Goal: Task Accomplishment & Management: Manage account settings

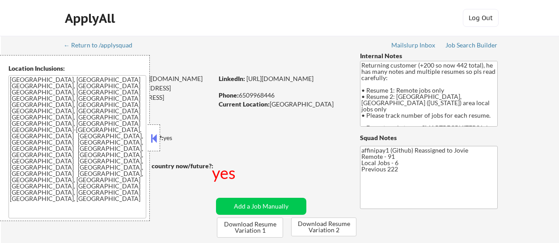
scroll to position [155, 0]
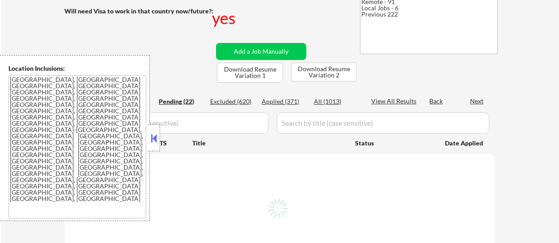
select select ""pending""
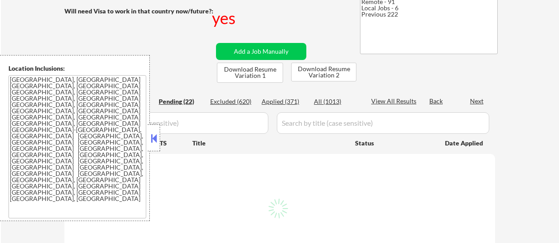
select select ""pending""
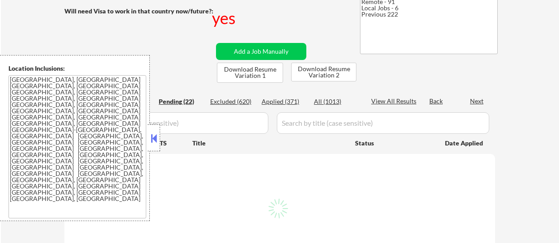
select select ""pending""
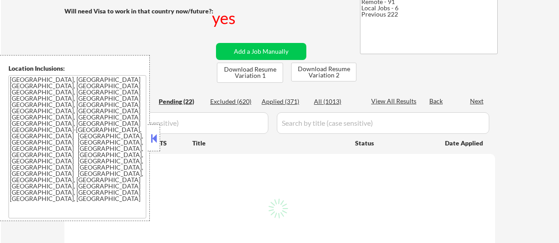
select select ""pending""
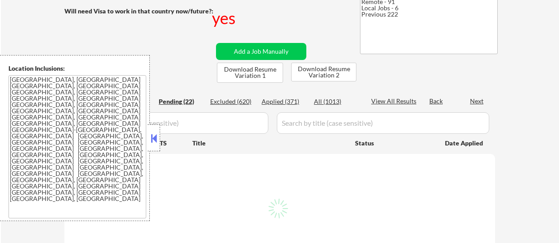
select select ""pending""
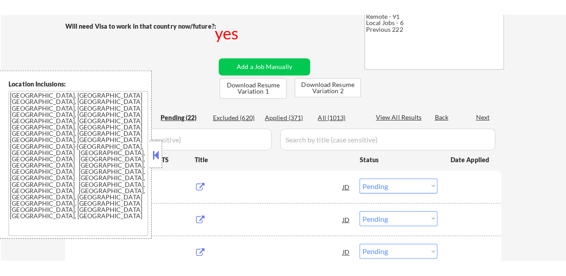
scroll to position [119, 0]
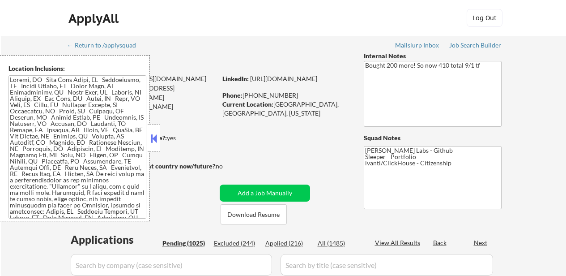
select select ""pending""
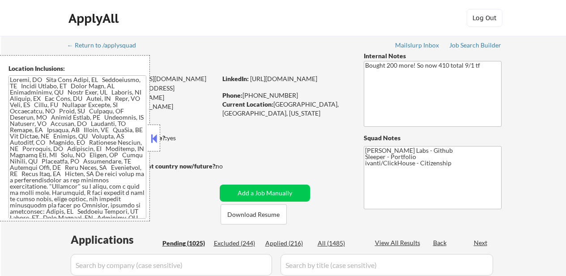
select select ""pending""
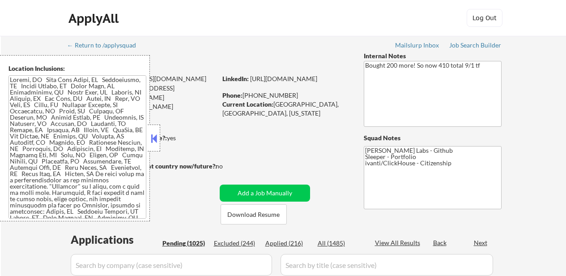
select select ""pending""
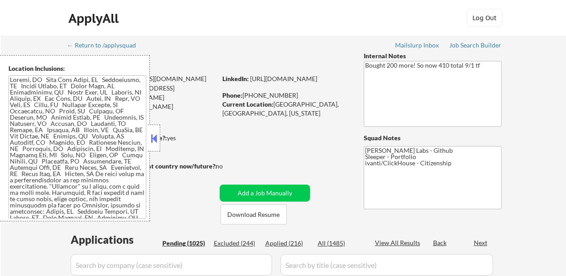
select select ""pending""
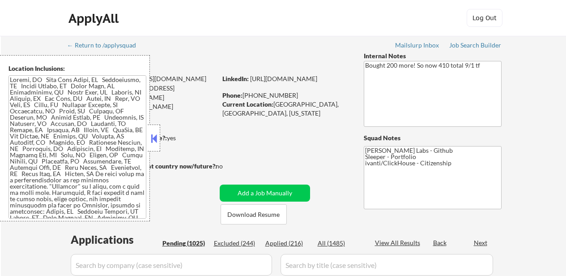
select select ""pending""
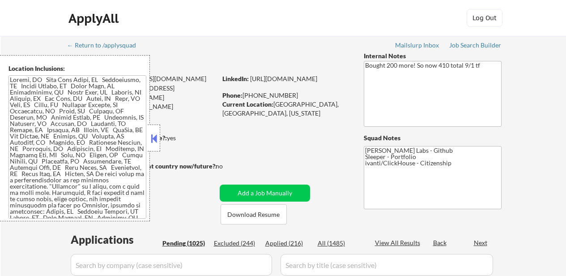
select select ""pending""
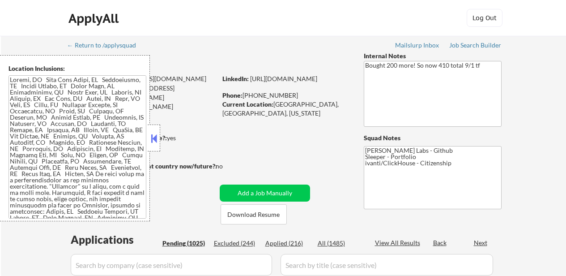
select select ""pending""
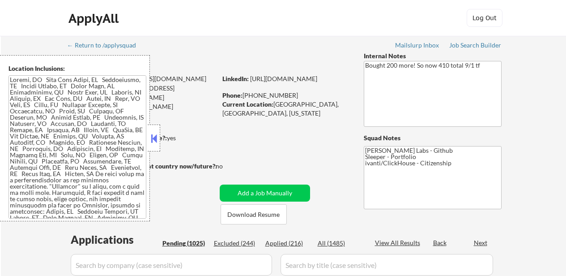
select select ""pending""
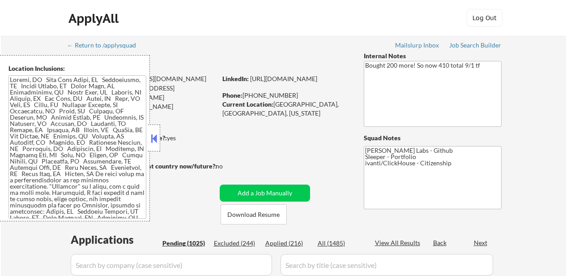
select select ""pending""
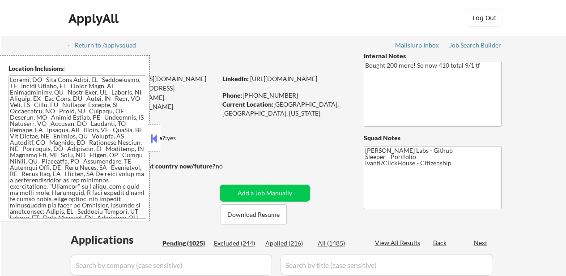
select select ""pending""
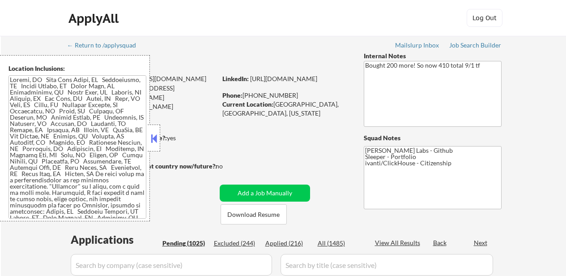
select select ""pending""
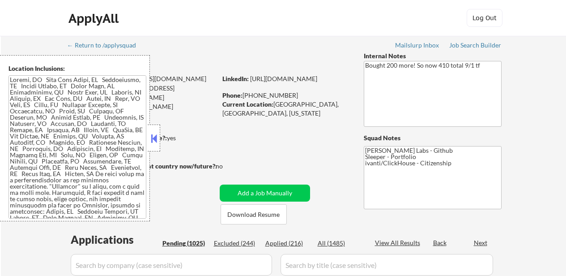
select select ""pending""
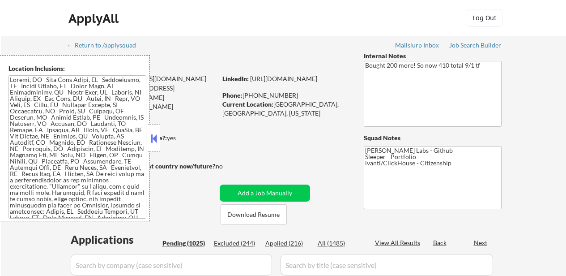
select select ""pending""
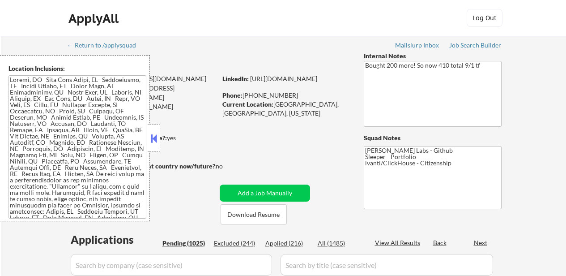
select select ""pending""
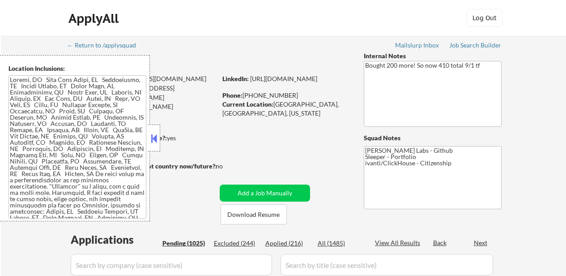
select select ""pending""
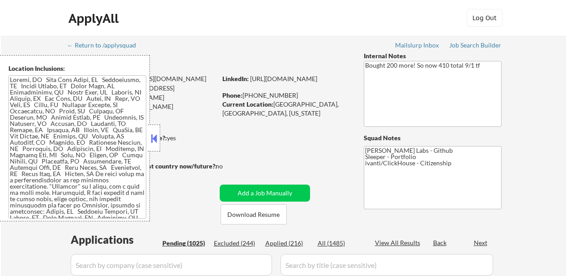
select select ""pending""
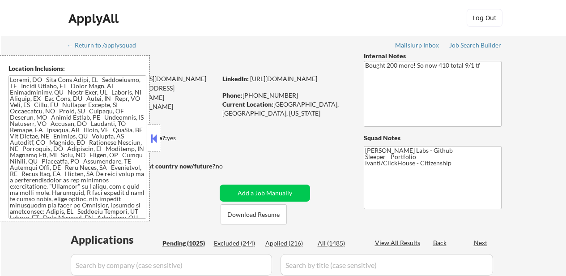
select select ""pending""
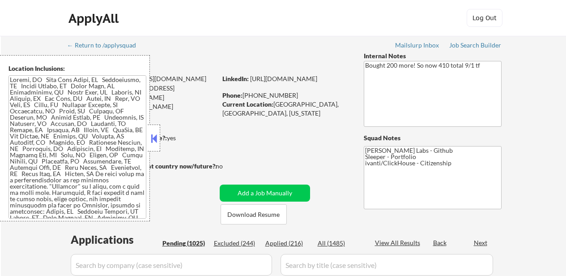
select select ""pending""
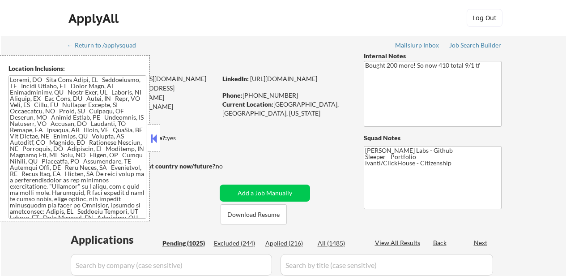
select select ""pending""
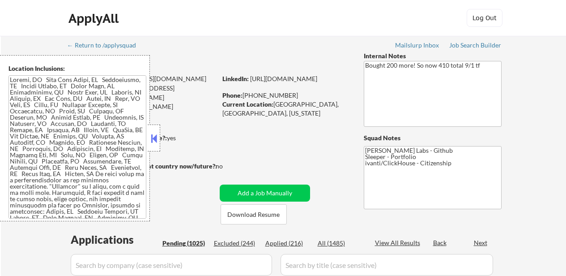
select select ""pending""
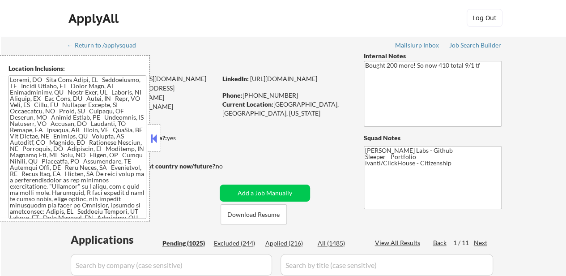
click at [151, 136] on button at bounding box center [154, 138] width 10 height 13
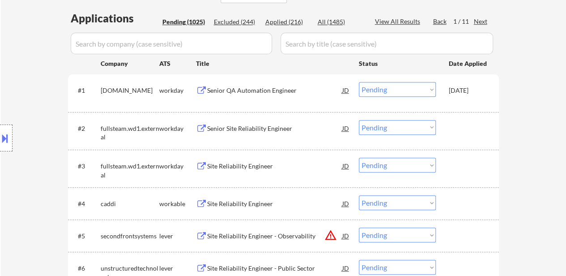
scroll to position [224, 0]
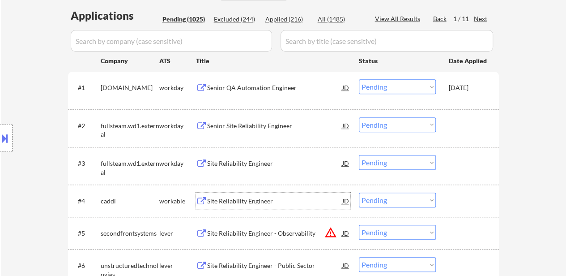
click at [238, 201] on div "Site Reliability Engineer" at bounding box center [274, 200] width 135 height 9
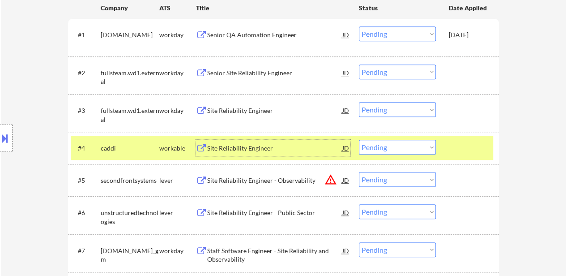
scroll to position [313, 0]
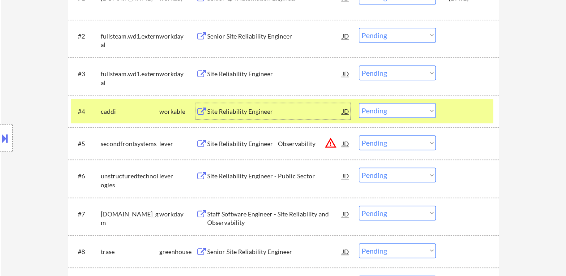
click at [285, 138] on div "Site Reliability Engineer - Observability" at bounding box center [274, 143] width 135 height 16
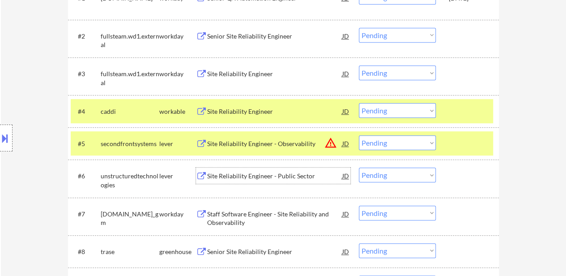
click at [271, 179] on div "Site Reliability Engineer - Public Sector" at bounding box center [274, 175] width 135 height 9
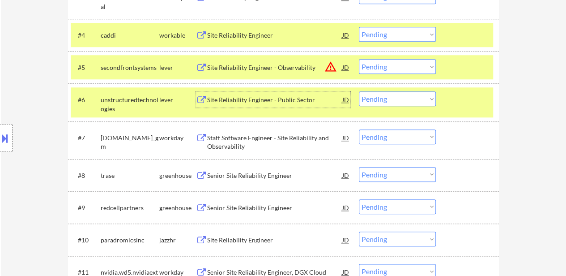
scroll to position [403, 0]
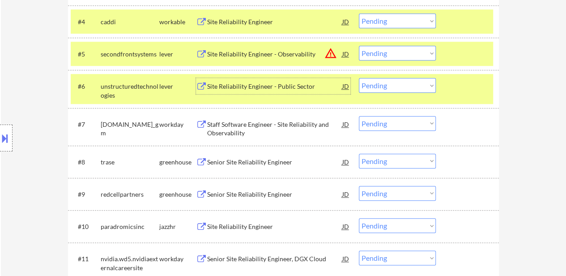
click at [285, 162] on div "Senior Site Reliability Engineer" at bounding box center [274, 162] width 135 height 9
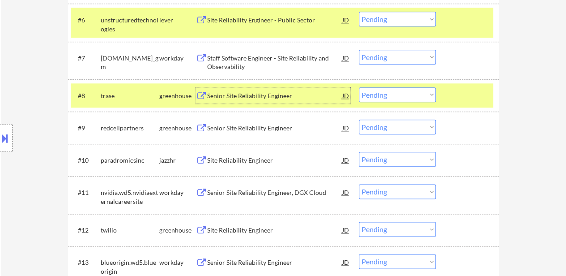
scroll to position [492, 0]
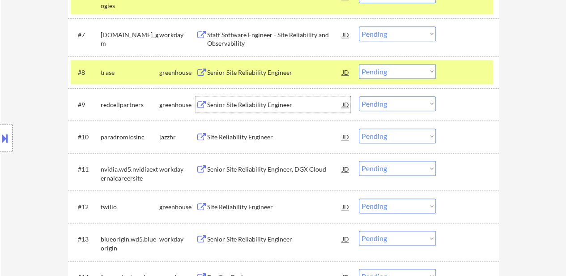
click at [268, 103] on div "Senior Site Reliability Engineer" at bounding box center [274, 104] width 135 height 9
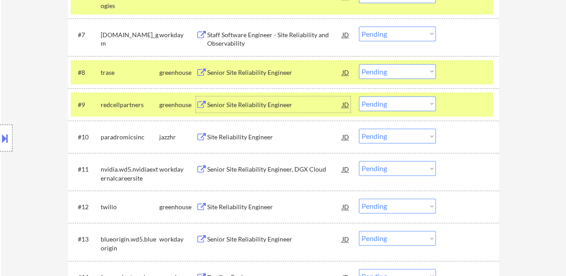
click at [257, 135] on div "Site Reliability Engineer" at bounding box center [274, 136] width 135 height 9
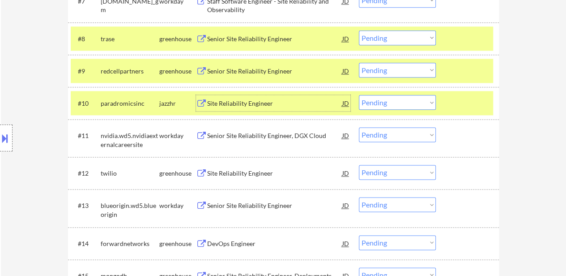
scroll to position [582, 0]
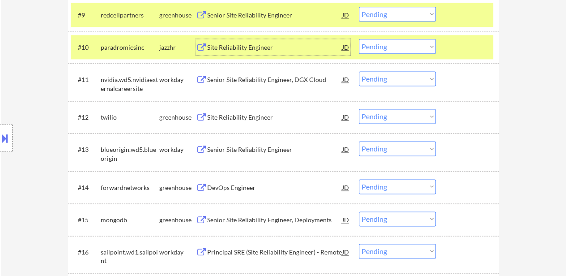
click at [253, 112] on div "Site Reliability Engineer" at bounding box center [274, 117] width 135 height 16
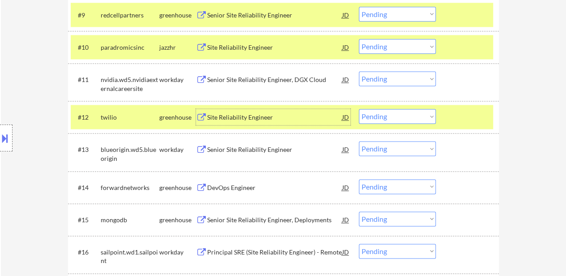
click at [261, 193] on div "DevOps Engineer" at bounding box center [274, 187] width 135 height 16
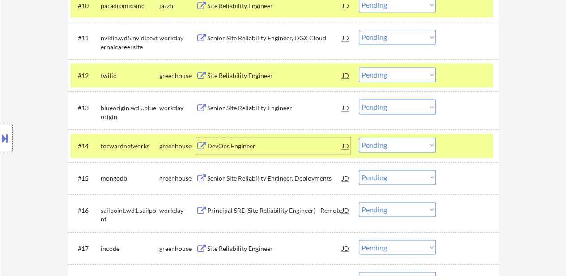
scroll to position [671, 0]
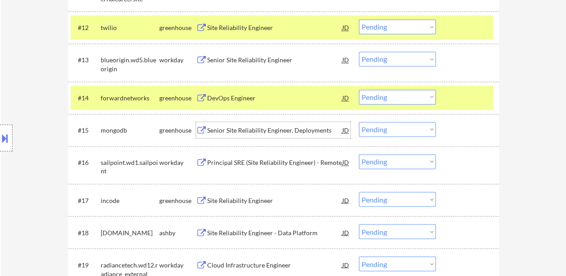
click at [288, 133] on div "Senior Site Reliability Engineer, Deployments" at bounding box center [274, 130] width 135 height 9
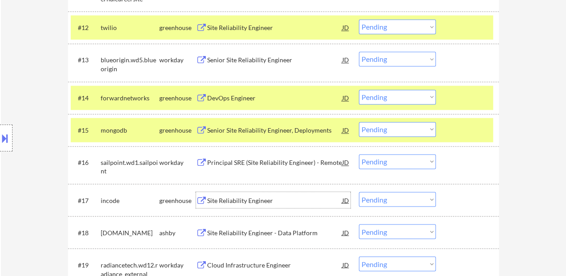
click at [263, 199] on div "Site Reliability Engineer" at bounding box center [274, 200] width 135 height 9
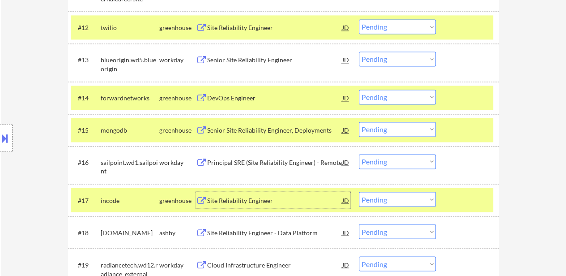
click at [391, 95] on select "Choose an option... Pending Applied Excluded (Questions) Excluded (Expired) Exc…" at bounding box center [397, 96] width 77 height 15
click at [359, 89] on select "Choose an option... Pending Applied Excluded (Questions) Excluded (Expired) Exc…" at bounding box center [397, 96] width 77 height 15
select select ""pending""
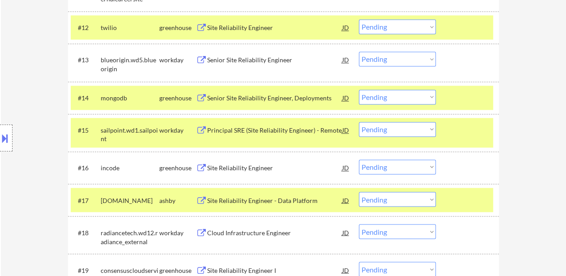
click at [251, 200] on div "Site Reliability Engineer - Data Platform" at bounding box center [274, 200] width 135 height 9
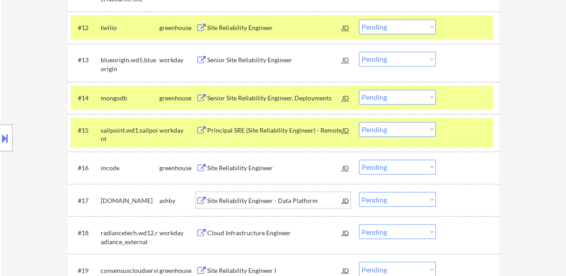
click at [382, 198] on select "Choose an option... Pending Applied Excluded (Questions) Excluded (Expired) Exc…" at bounding box center [397, 199] width 77 height 15
click at [359, 192] on select "Choose an option... Pending Applied Excluded (Questions) Excluded (Expired) Exc…" at bounding box center [397, 199] width 77 height 15
select select ""pending""
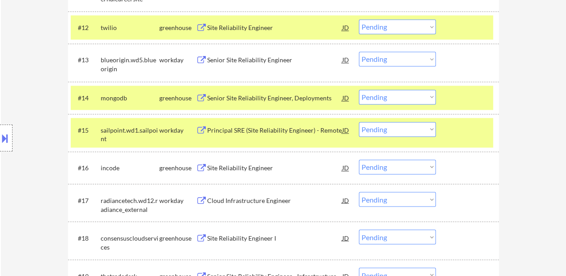
click at [255, 165] on div "Site Reliability Engineer" at bounding box center [274, 167] width 135 height 9
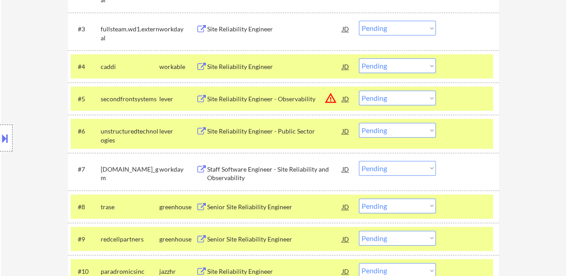
scroll to position [268, 0]
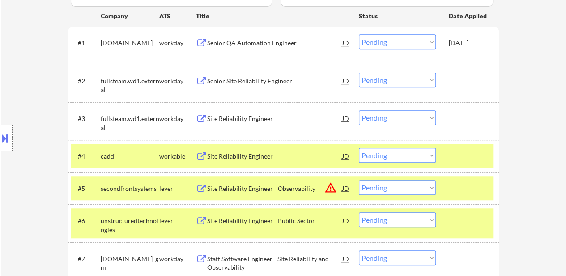
click at [247, 147] on div "#4 caddi workable Site Reliability Engineer JD Choose an option... Pending Appl…" at bounding box center [282, 156] width 422 height 24
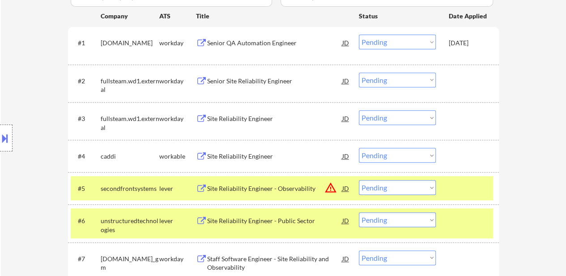
click at [254, 155] on div "Site Reliability Engineer" at bounding box center [274, 156] width 135 height 9
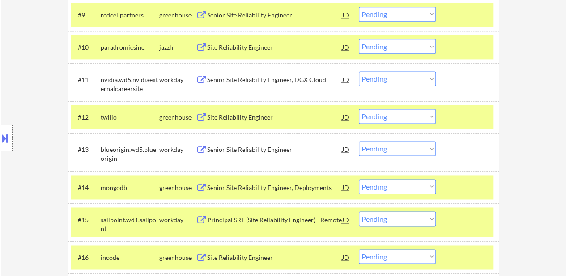
scroll to position [626, 0]
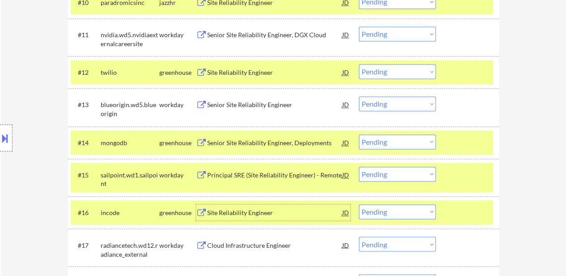
click at [249, 209] on div "Site Reliability Engineer" at bounding box center [274, 212] width 135 height 9
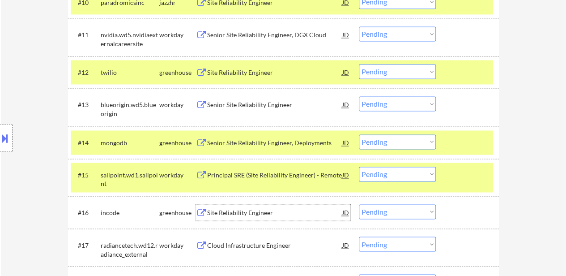
click at [409, 213] on select "Choose an option... Pending Applied Excluded (Questions) Excluded (Expired) Exc…" at bounding box center [397, 211] width 77 height 15
click at [359, 204] on select "Choose an option... Pending Applied Excluded (Questions) Excluded (Expired) Exc…" at bounding box center [397, 211] width 77 height 15
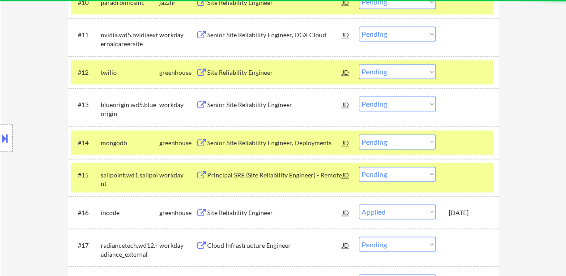
select select ""pending""
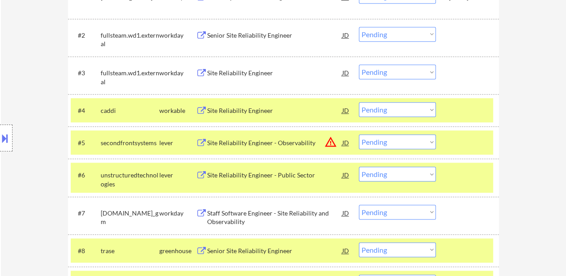
scroll to position [313, 0]
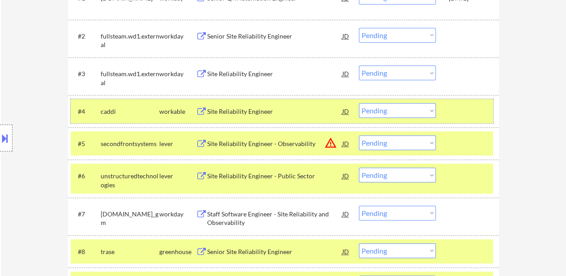
click at [244, 102] on div "#4 caddi workable Site Reliability Engineer JD Choose an option... Pending Appl…" at bounding box center [282, 111] width 422 height 24
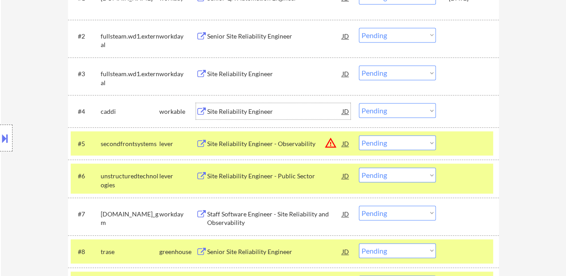
click at [247, 110] on div "Site Reliability Engineer" at bounding box center [274, 111] width 135 height 9
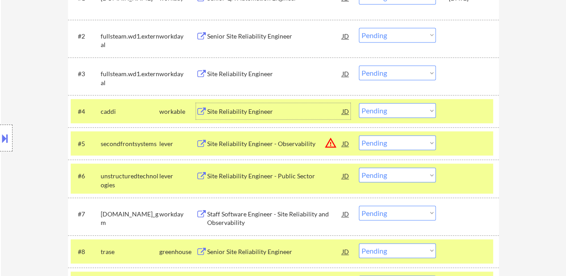
click at [404, 115] on select "Choose an option... Pending Applied Excluded (Questions) Excluded (Expired) Exc…" at bounding box center [397, 110] width 77 height 15
click at [359, 103] on select "Choose an option... Pending Applied Excluded (Questions) Excluded (Expired) Exc…" at bounding box center [397, 110] width 77 height 15
select select ""pending""
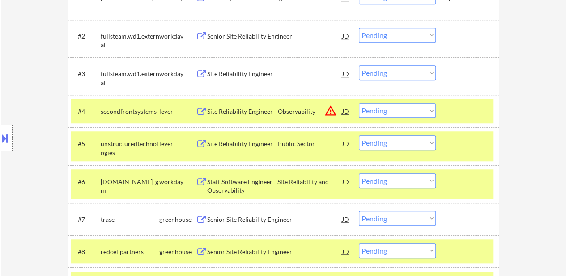
click at [247, 110] on div "Site Reliability Engineer - Observability" at bounding box center [274, 111] width 135 height 9
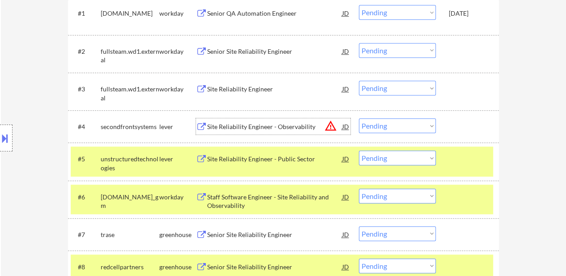
scroll to position [268, 0]
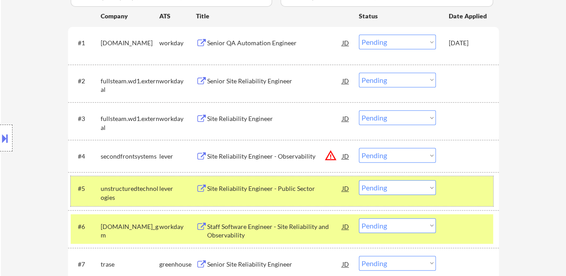
click at [462, 189] on div at bounding box center [468, 188] width 39 height 16
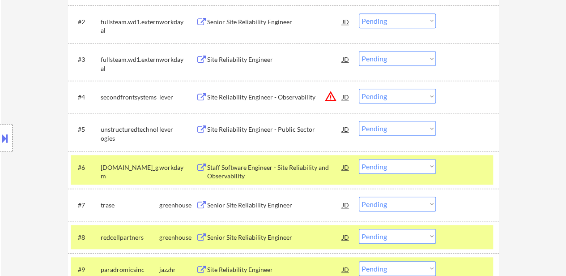
scroll to position [358, 0]
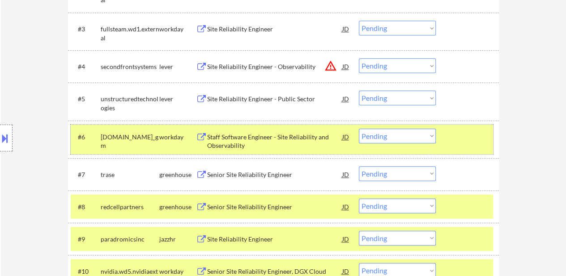
click at [453, 147] on div "#6 generalmotors.wd5.careers_gm workday Staff Software Engineer - Site Reliabil…" at bounding box center [282, 139] width 422 height 30
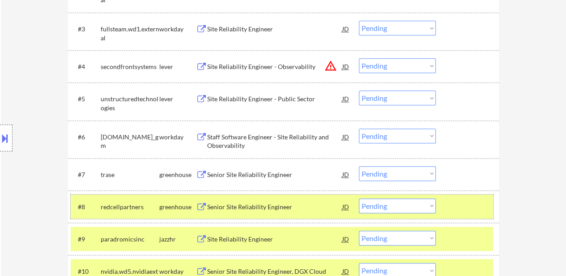
click at [450, 202] on div "#8 redcellpartners greenhouse Senior Site Reliability Engineer JD Choose an opt…" at bounding box center [282, 206] width 422 height 24
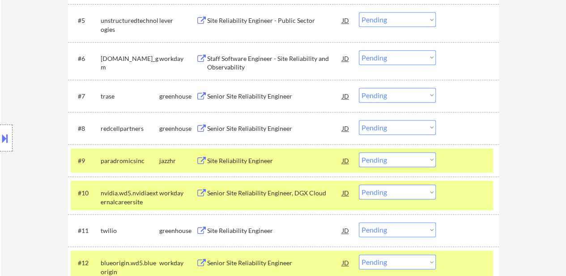
scroll to position [447, 0]
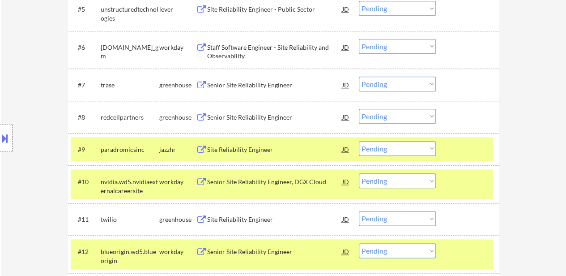
click at [463, 151] on div at bounding box center [468, 149] width 39 height 16
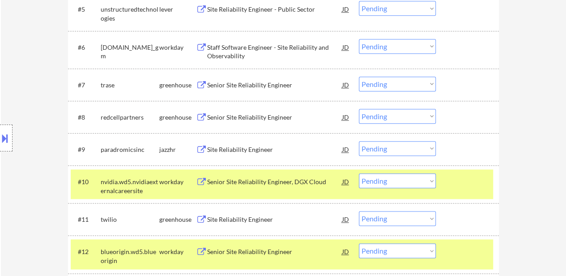
click at [452, 179] on div at bounding box center [468, 181] width 39 height 16
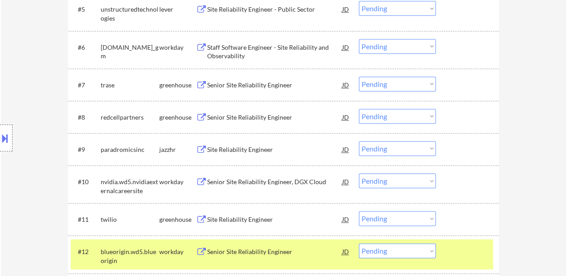
click at [455, 242] on div "#12 blueorigin.wd5.blueorigin workday Senior Site Reliability Engineer JD Choos…" at bounding box center [283, 254] width 431 height 38
drag, startPoint x: 447, startPoint y: 274, endPoint x: 447, endPoint y: 266, distance: 8.1
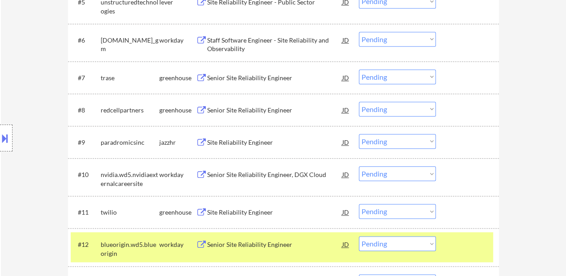
drag, startPoint x: 455, startPoint y: 249, endPoint x: 441, endPoint y: 240, distance: 16.4
click at [454, 246] on div at bounding box center [468, 244] width 39 height 16
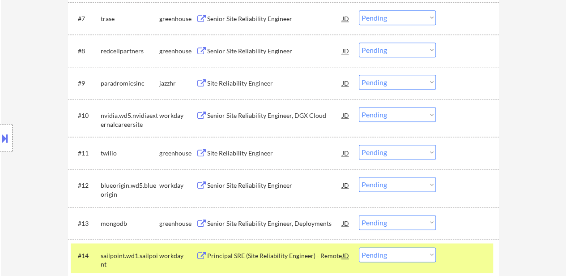
scroll to position [544, 0]
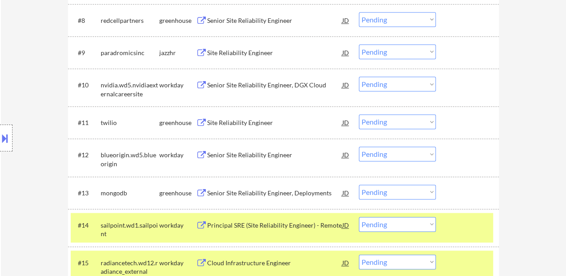
drag, startPoint x: 434, startPoint y: 238, endPoint x: 438, endPoint y: 232, distance: 6.8
click at [434, 237] on div "#14 sailpoint.wd1.sailpoint workday Principal SRE (Site Reliability Engineer) -…" at bounding box center [282, 228] width 422 height 30
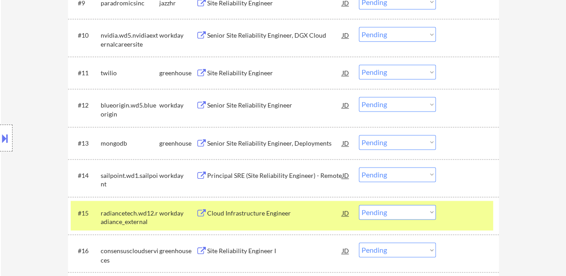
scroll to position [678, 0]
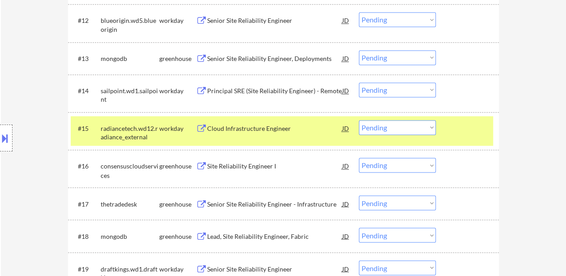
click at [464, 127] on div at bounding box center [468, 128] width 39 height 16
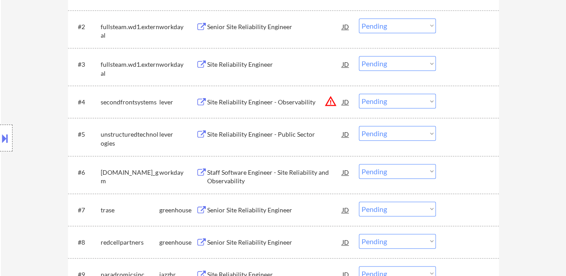
scroll to position [365, 0]
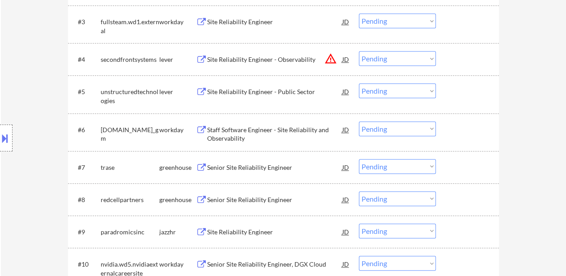
click at [415, 88] on select "Choose an option... Pending Applied Excluded (Questions) Excluded (Expired) Exc…" at bounding box center [397, 90] width 77 height 15
click at [359, 83] on select "Choose an option... Pending Applied Excluded (Questions) Excluded (Expired) Exc…" at bounding box center [397, 90] width 77 height 15
select select ""pending""
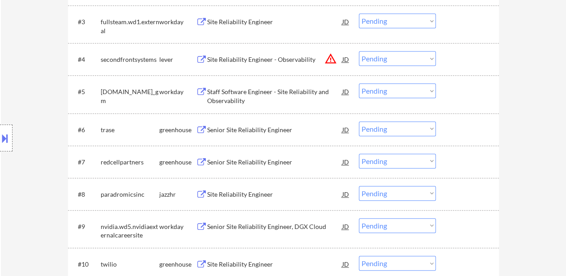
click at [254, 128] on div "Senior Site Reliability Engineer" at bounding box center [274, 129] width 135 height 9
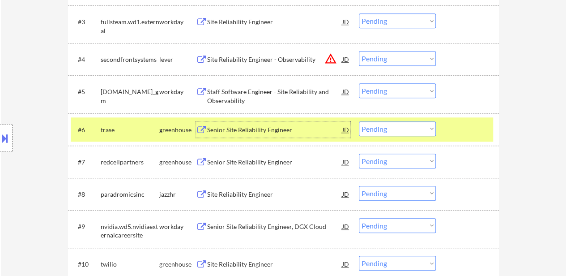
click at [424, 123] on select "Choose an option... Pending Applied Excluded (Questions) Excluded (Expired) Exc…" at bounding box center [397, 128] width 77 height 15
click at [359, 121] on select "Choose an option... Pending Applied Excluded (Questions) Excluded (Expired) Exc…" at bounding box center [397, 128] width 77 height 15
select select ""pending""
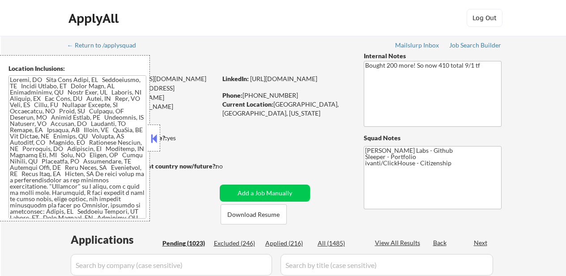
click at [286, 243] on div "Applied (216)" at bounding box center [287, 243] width 45 height 9
select select ""pending""
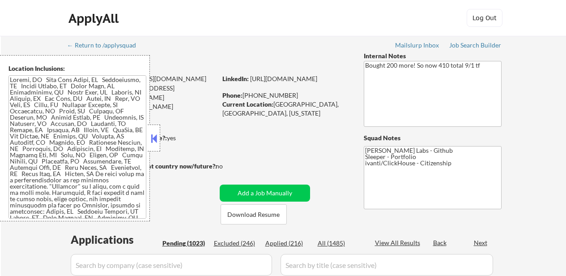
select select ""pending""
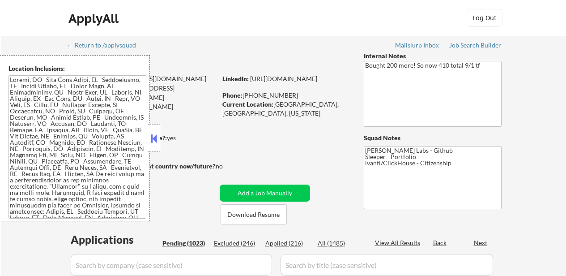
select select ""pending""
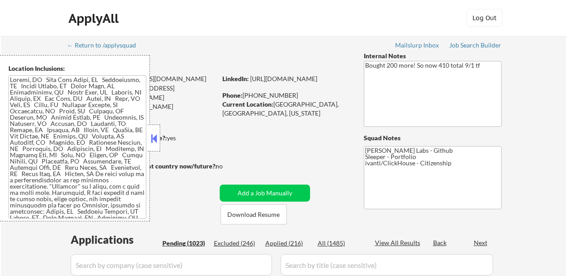
select select ""pending""
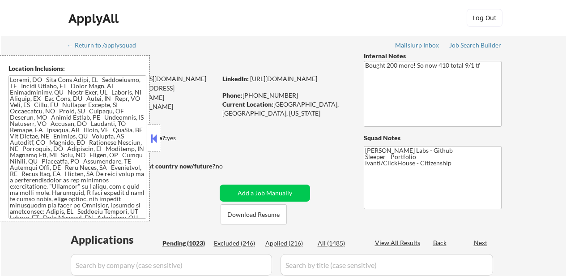
select select ""pending""
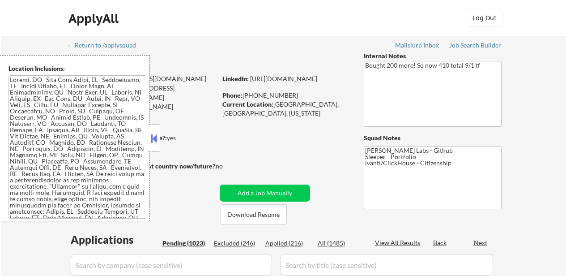
select select ""pending""
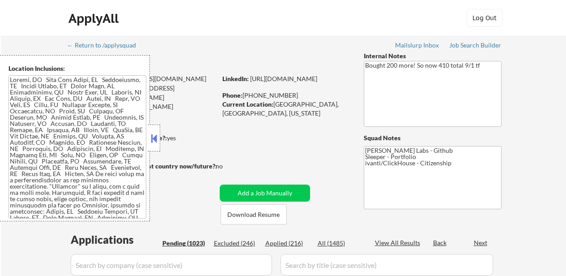
select select ""pending""
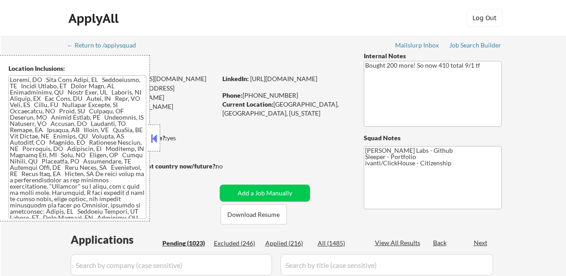
select select ""pending""
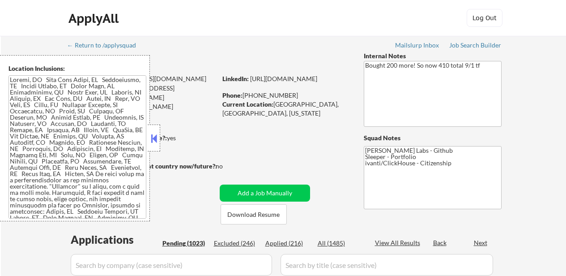
select select ""pending""
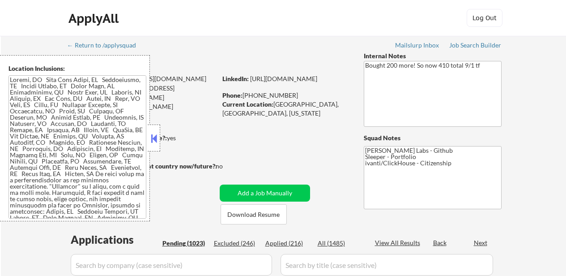
select select ""pending""
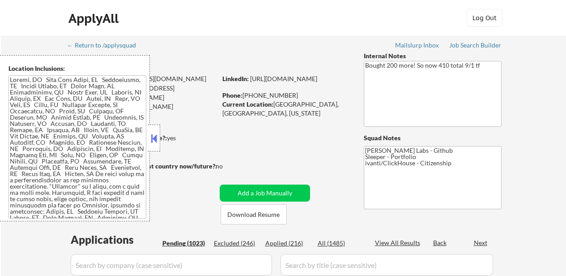
select select ""pending""
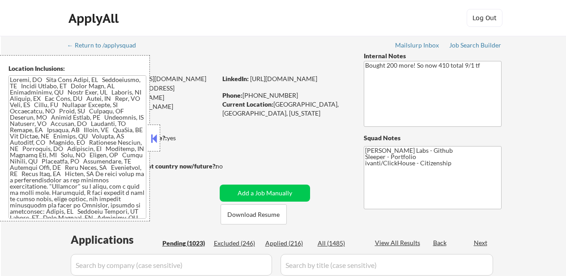
select select ""pending""
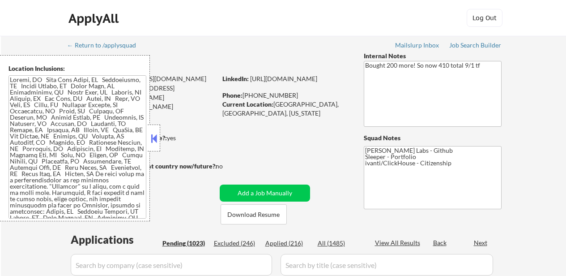
select select ""pending""
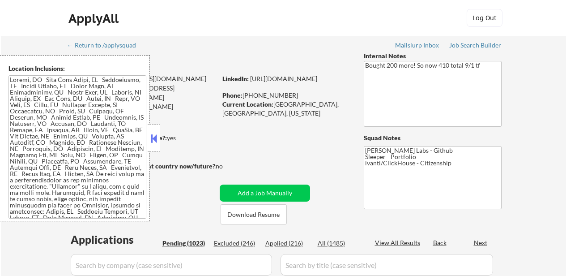
select select ""pending""
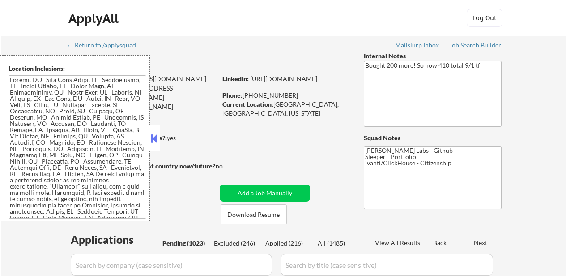
select select ""pending""
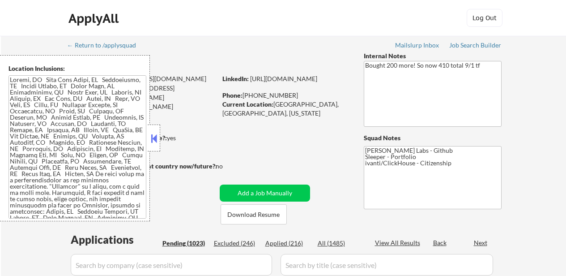
select select ""pending""
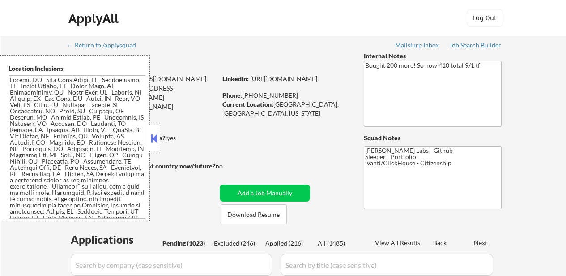
select select ""pending""
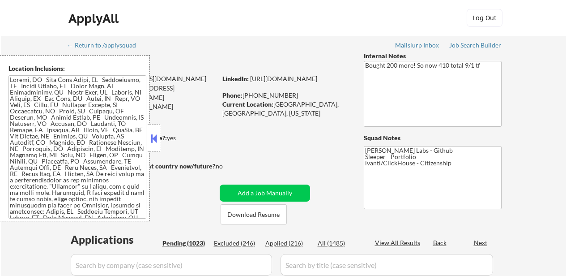
select select ""pending""
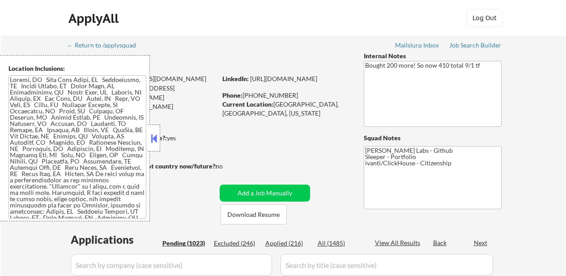
select select ""pending""
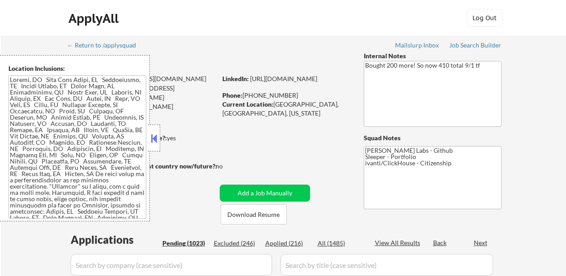
select select ""pending""
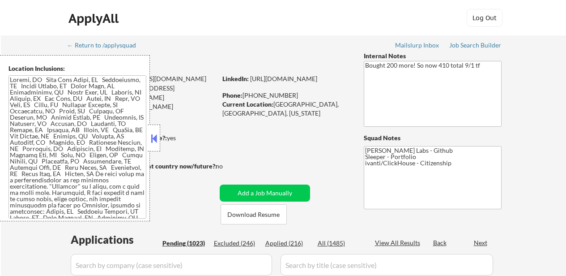
select select ""pending""
select select ""applied""
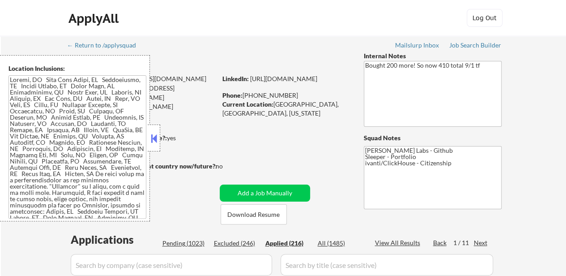
select select ""applied""
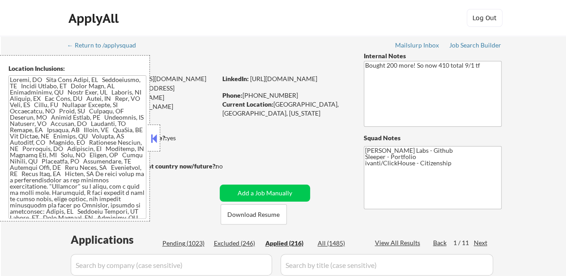
select select ""applied""
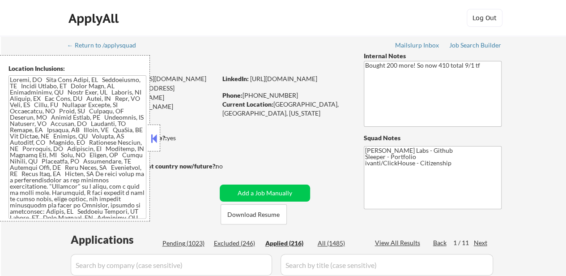
select select ""applied""
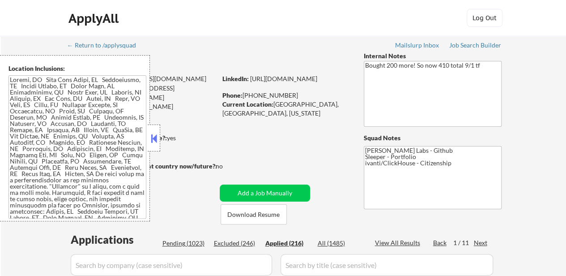
select select ""applied""
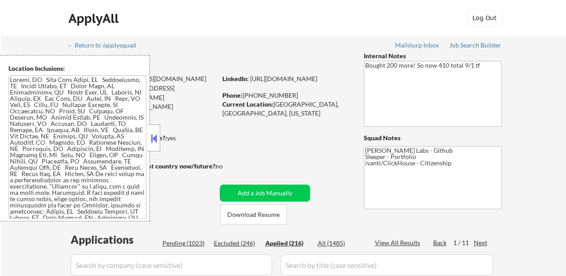
select select ""applied""
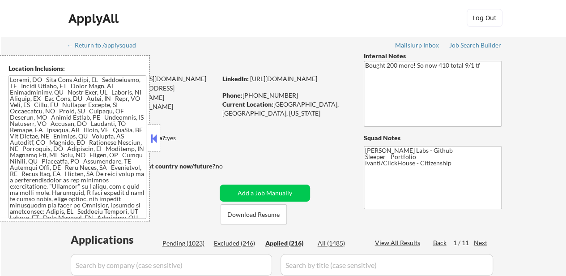
select select ""applied""
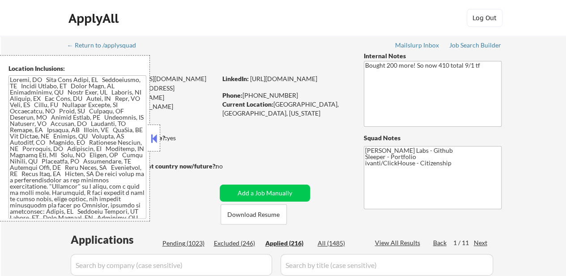
select select ""applied""
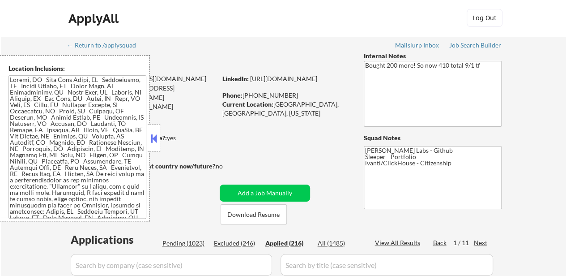
select select ""applied""
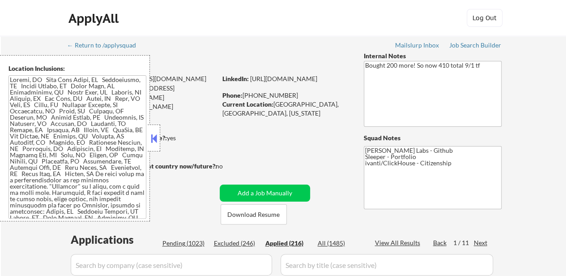
select select ""applied""
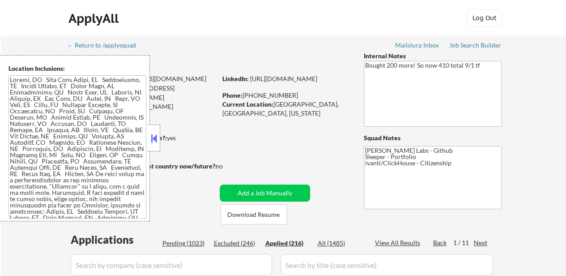
select select ""applied""
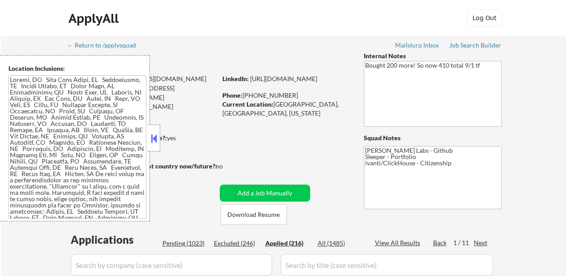
select select ""applied""
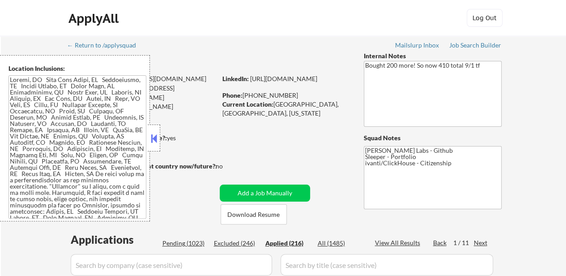
select select ""applied""
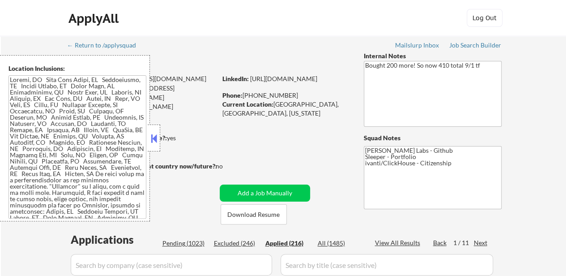
select select ""applied""
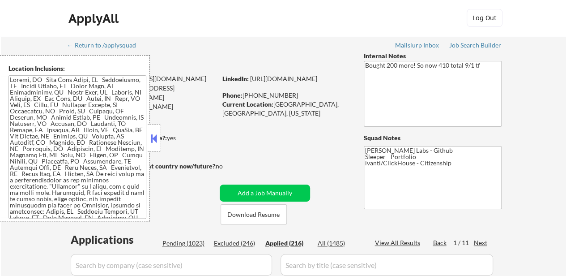
select select ""applied""
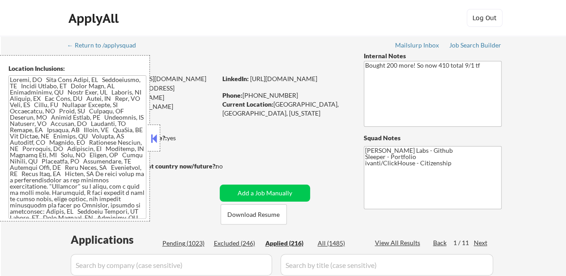
select select ""applied""
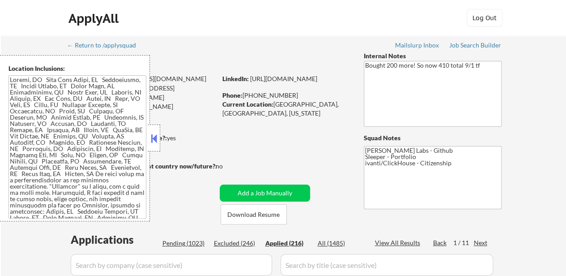
select select ""applied""
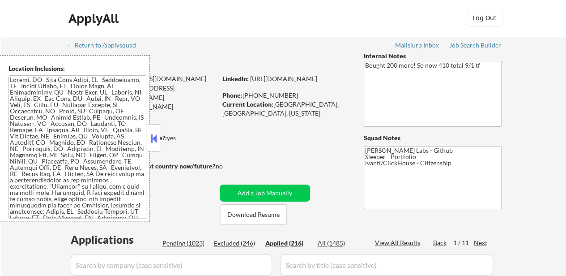
select select ""applied""
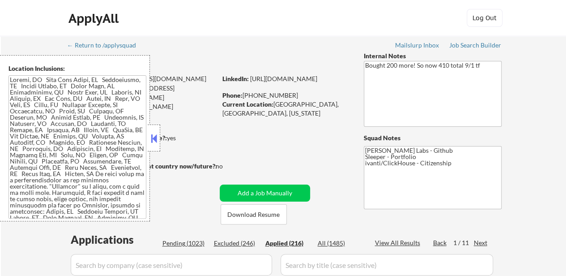
select select ""applied""
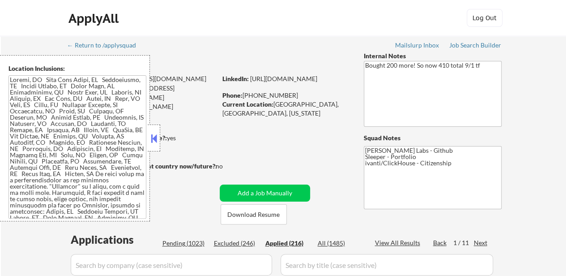
select select ""applied""
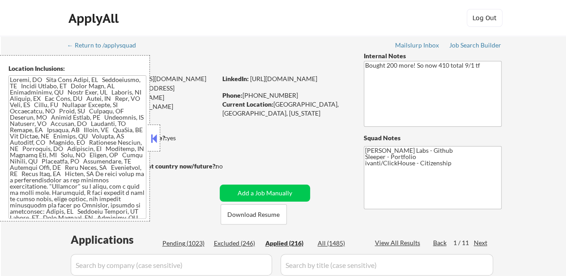
select select ""applied""
click at [154, 134] on button at bounding box center [154, 138] width 10 height 13
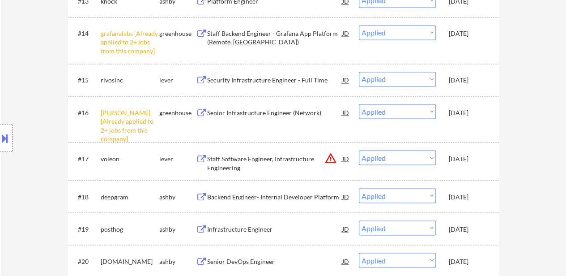
scroll to position [761, 0]
